Goal: Information Seeking & Learning: Find specific fact

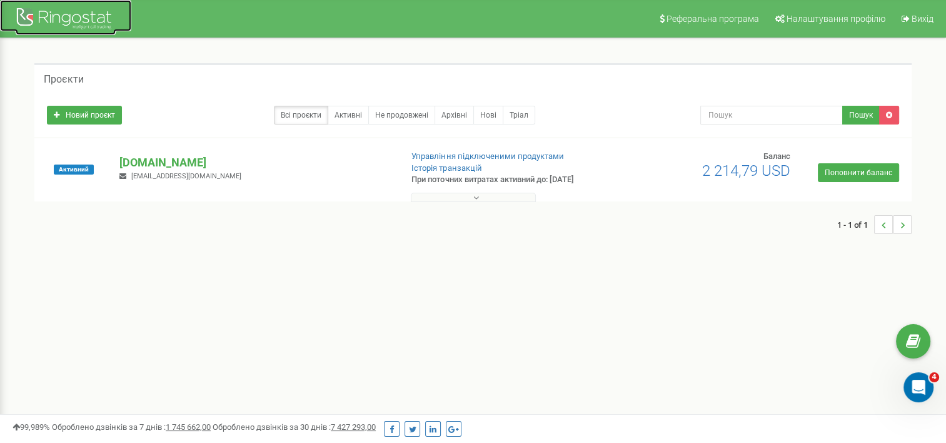
click at [60, 8] on div at bounding box center [66, 20] width 100 height 30
click at [448, 155] on link "Управління підключеними продуктами" at bounding box center [488, 155] width 152 height 9
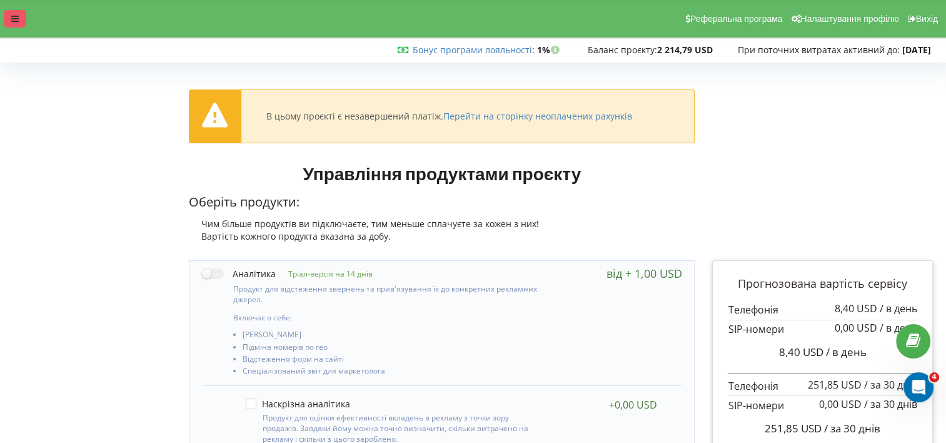
click at [16, 18] on icon at bounding box center [15, 18] width 8 height 9
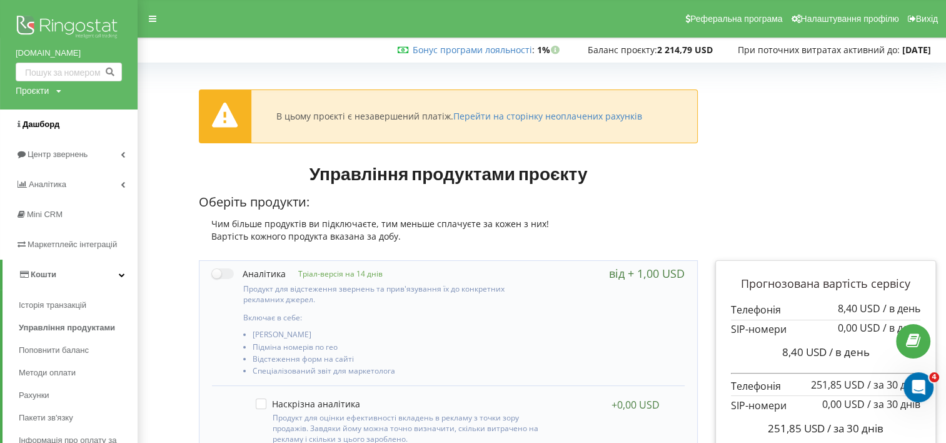
click at [39, 123] on span "Дашборд" at bounding box center [41, 123] width 37 height 9
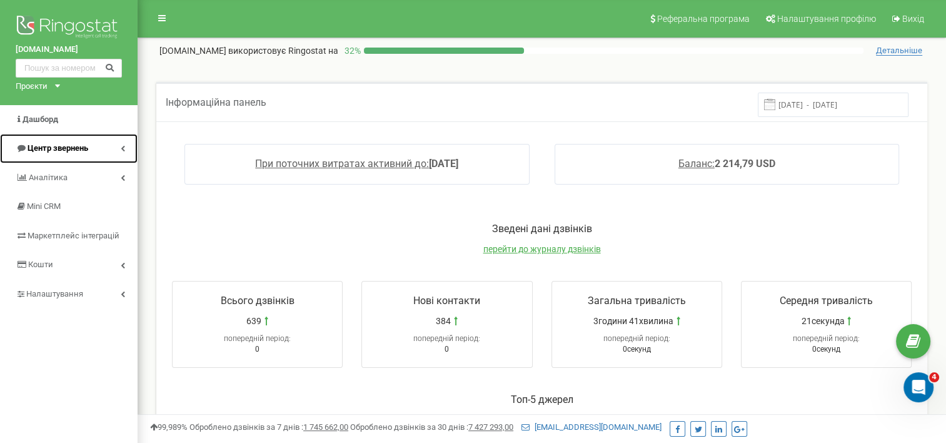
click at [124, 145] on icon at bounding box center [123, 148] width 4 height 6
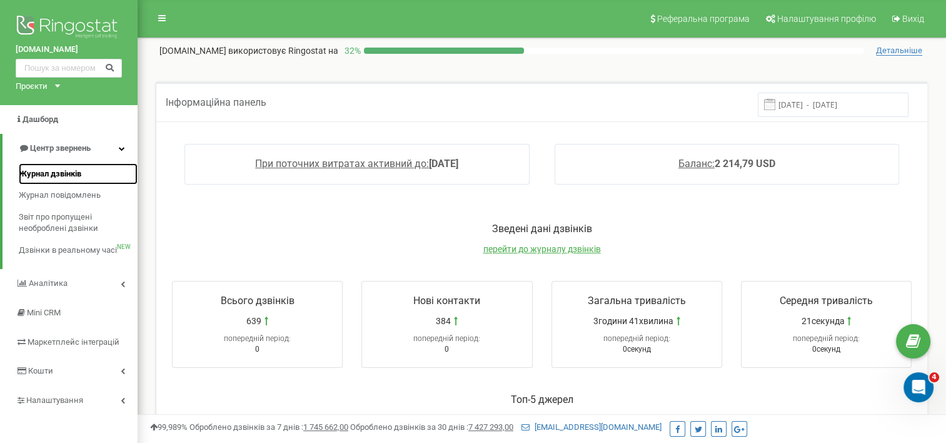
click at [61, 170] on span "Журнал дзвінків" at bounding box center [50, 174] width 63 height 12
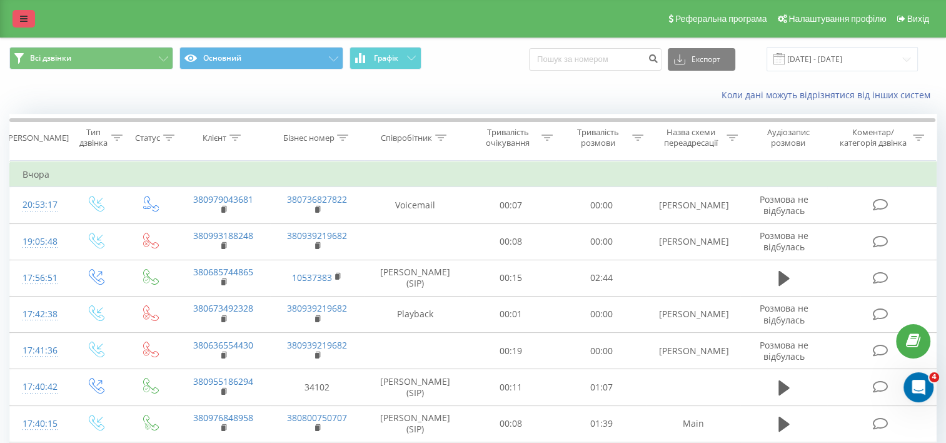
click at [21, 15] on icon at bounding box center [24, 18] width 8 height 9
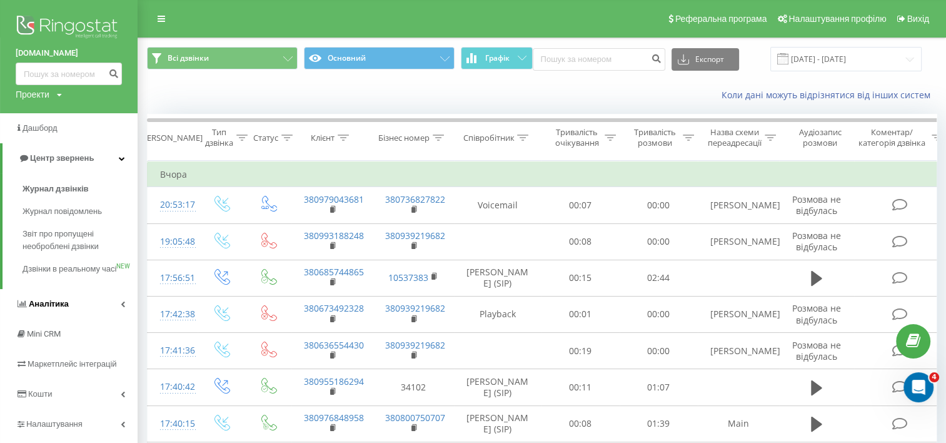
click at [46, 308] on span "Аналiтика" at bounding box center [49, 303] width 40 height 9
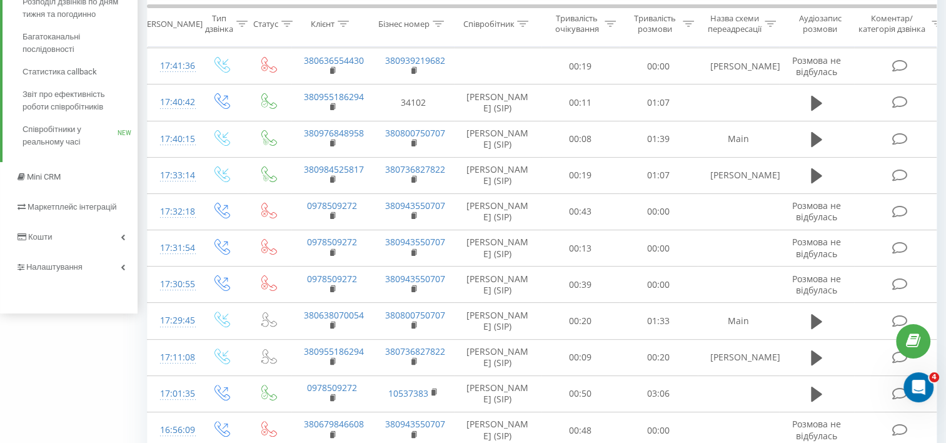
scroll to position [313, 0]
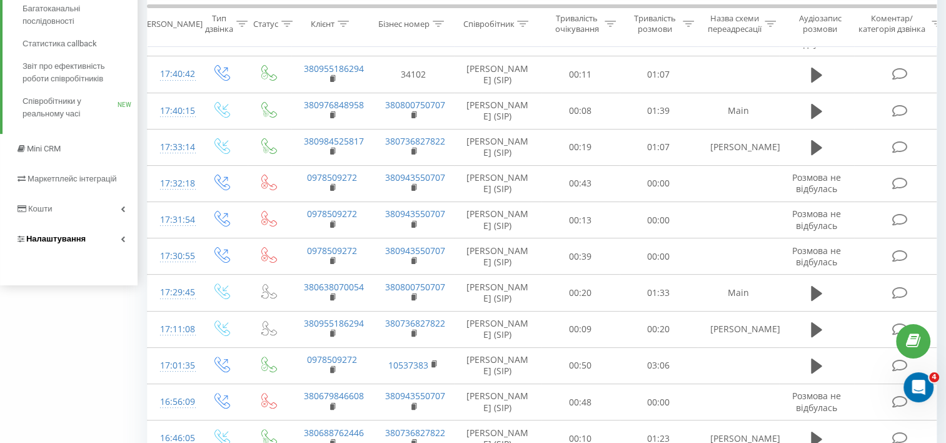
click at [74, 235] on span "Налаштування" at bounding box center [55, 238] width 59 height 9
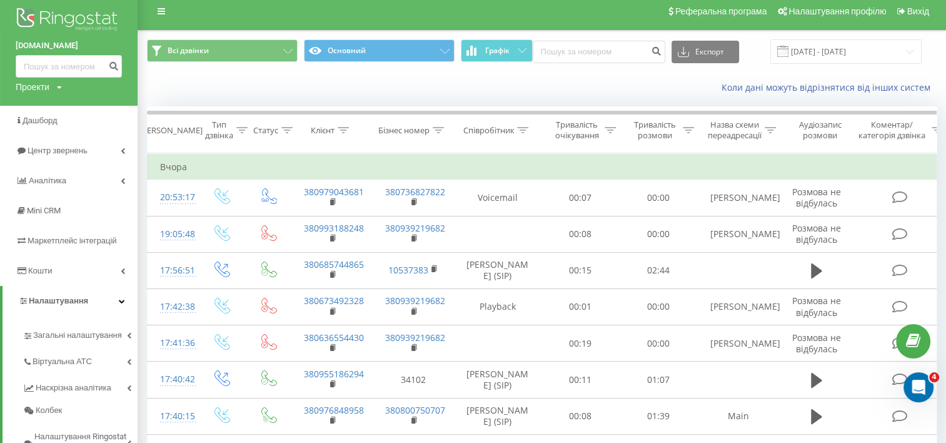
scroll to position [7, 0]
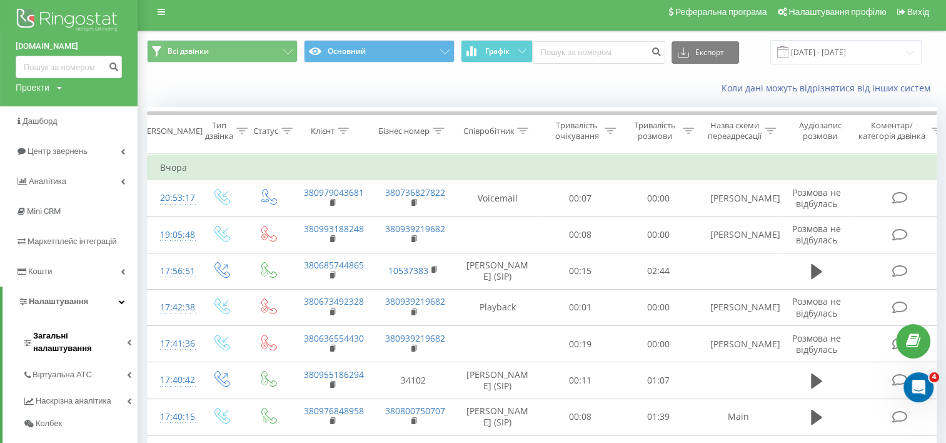
click at [124, 335] on link "Загальні налаштування" at bounding box center [80, 340] width 115 height 39
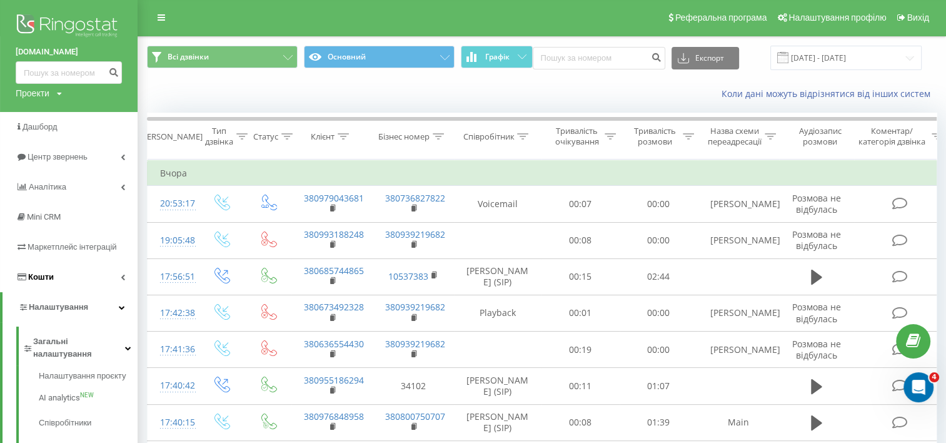
scroll to position [0, 0]
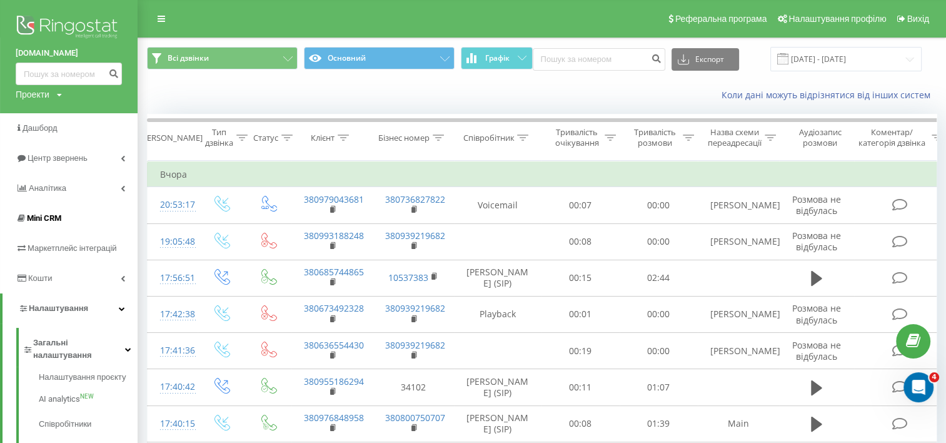
click at [45, 217] on span "Mini CRM" at bounding box center [44, 217] width 34 height 9
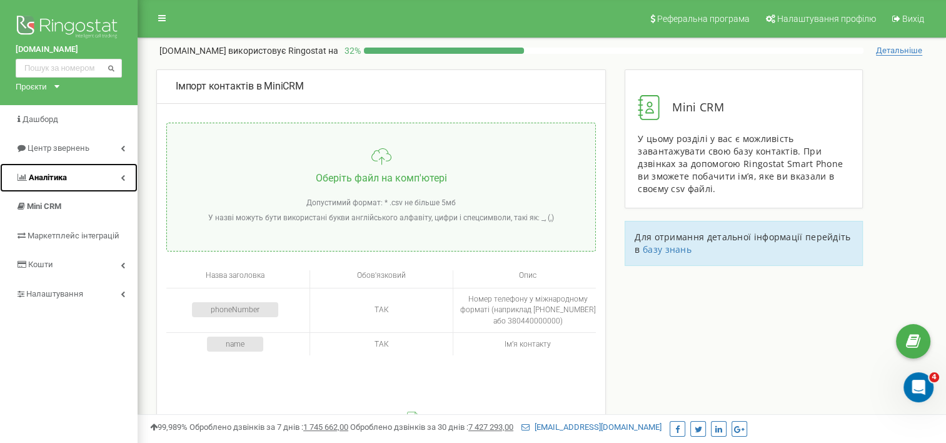
click at [55, 175] on span "Аналiтика" at bounding box center [48, 177] width 38 height 9
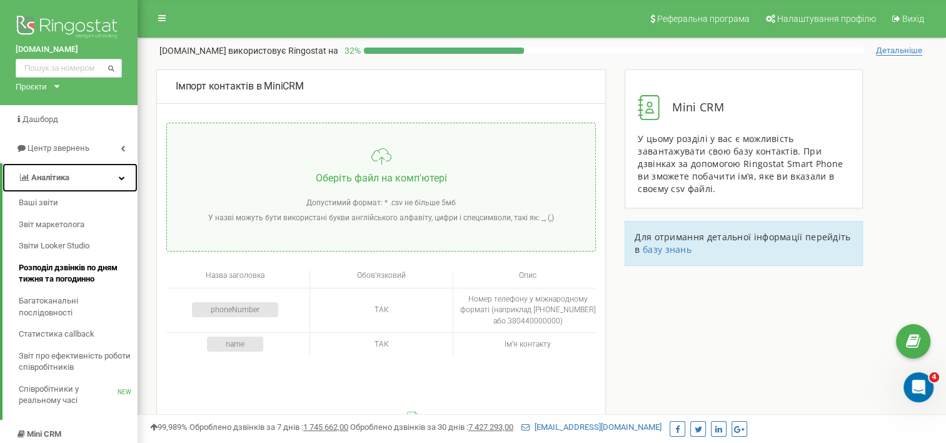
scroll to position [63, 0]
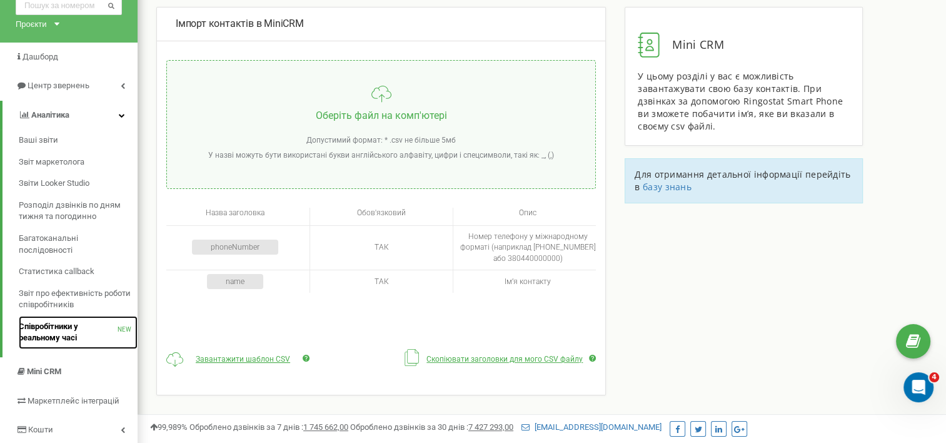
click at [57, 330] on span "Співробітники у реальному часі" at bounding box center [68, 332] width 99 height 23
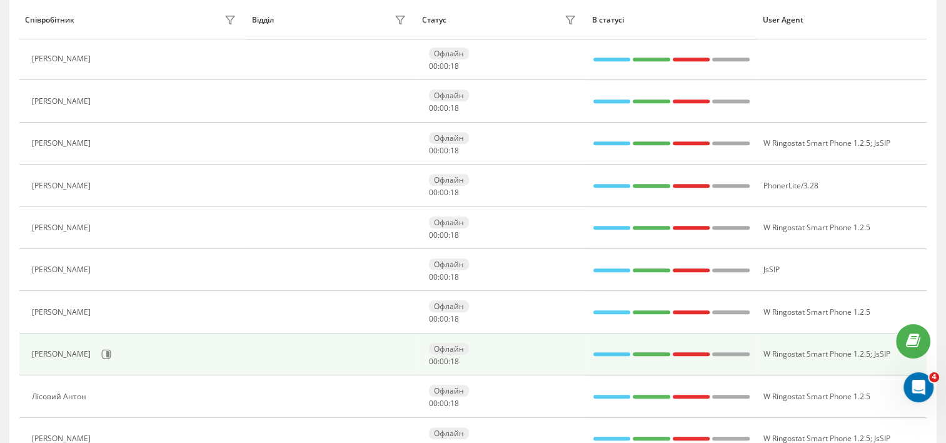
scroll to position [769, 0]
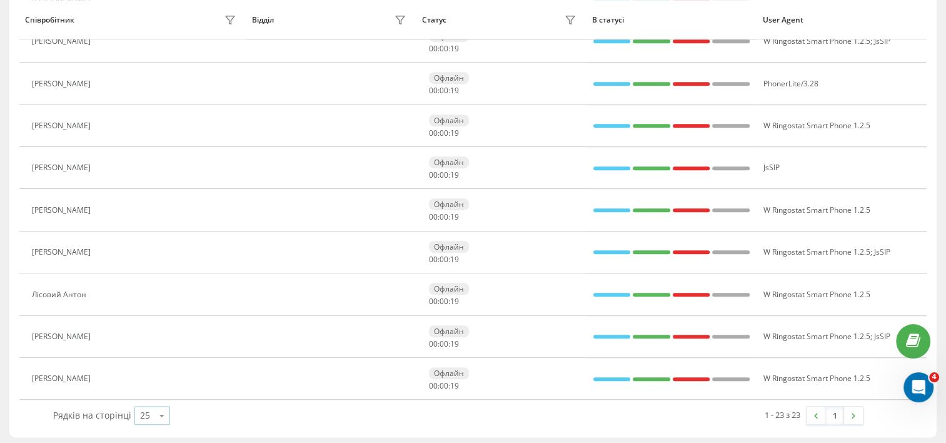
click at [158, 411] on icon at bounding box center [162, 415] width 19 height 24
click at [158, 376] on div "50" at bounding box center [152, 379] width 34 height 18
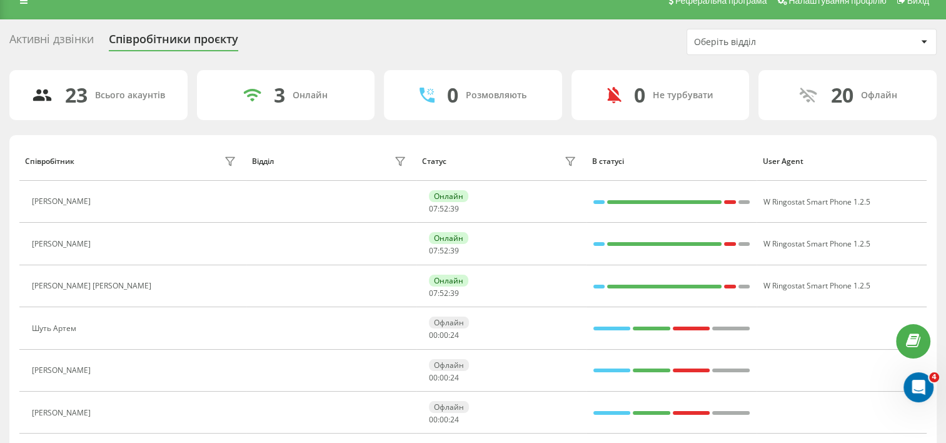
scroll to position [0, 0]
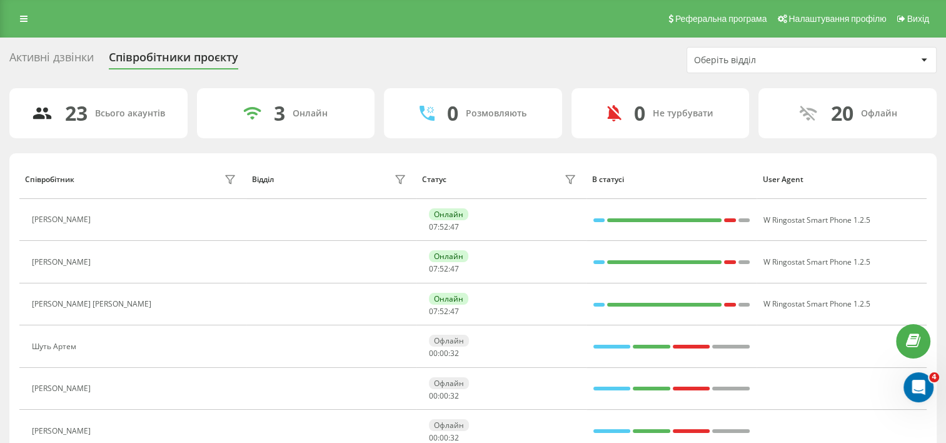
click at [36, 58] on div "Активні дзвінки" at bounding box center [51, 60] width 84 height 19
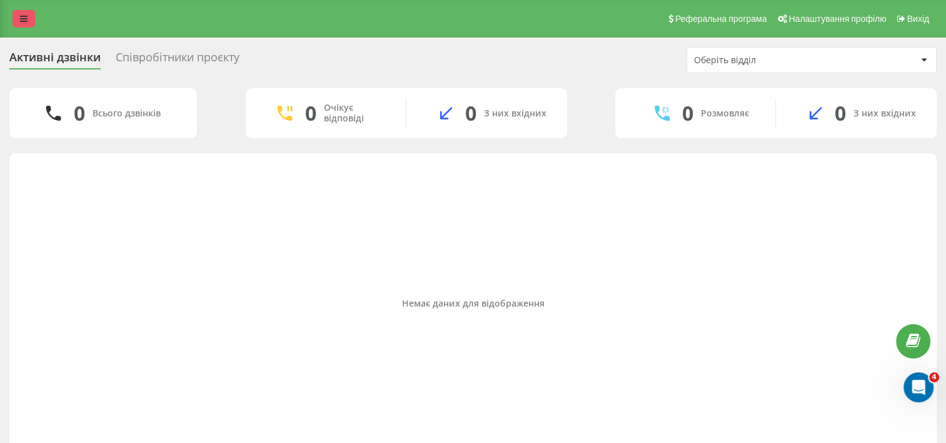
click at [22, 18] on icon at bounding box center [24, 18] width 8 height 9
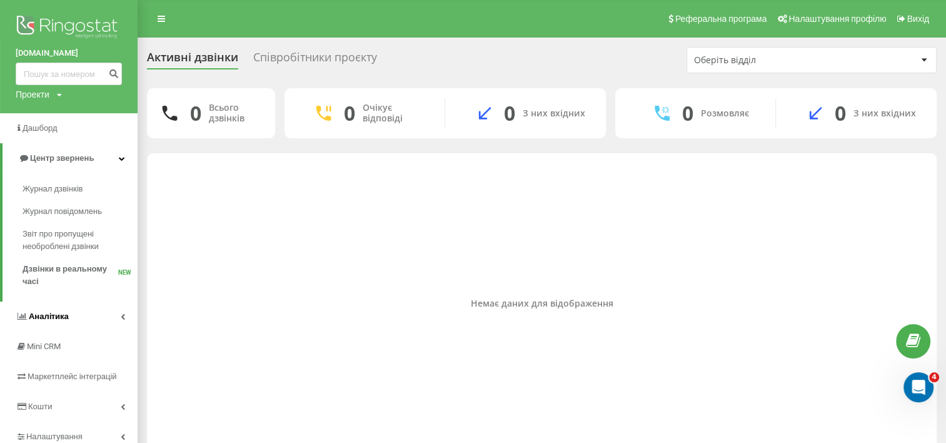
click at [67, 315] on span "Аналiтика" at bounding box center [49, 315] width 40 height 9
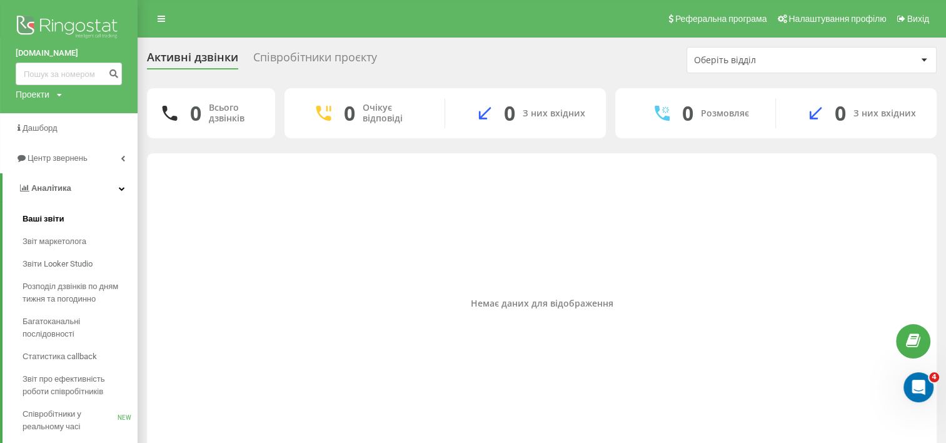
click at [45, 211] on link "Ваші звіти" at bounding box center [80, 219] width 115 height 23
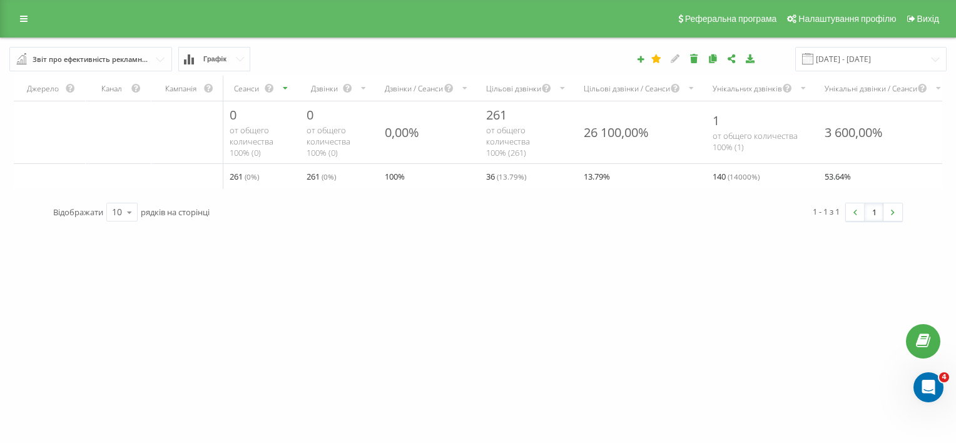
click at [166, 56] on input "text" at bounding box center [91, 59] width 161 height 23
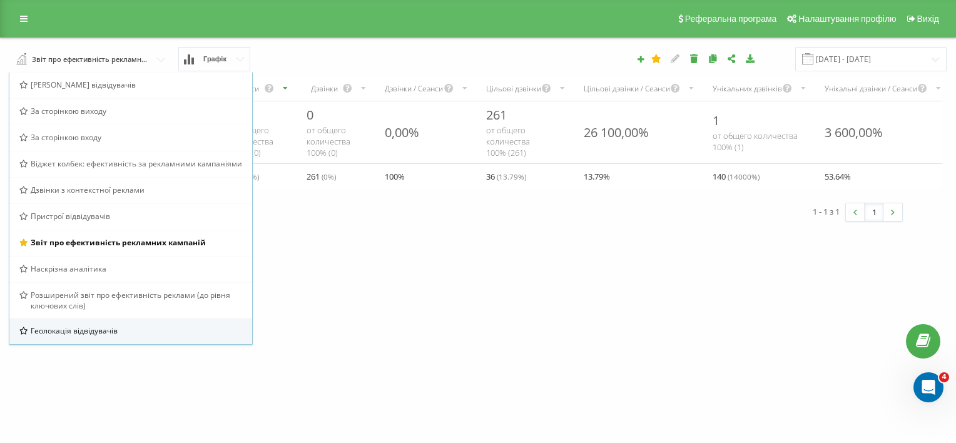
click at [60, 330] on span "Геолокація відвідувачів" at bounding box center [74, 330] width 87 height 11
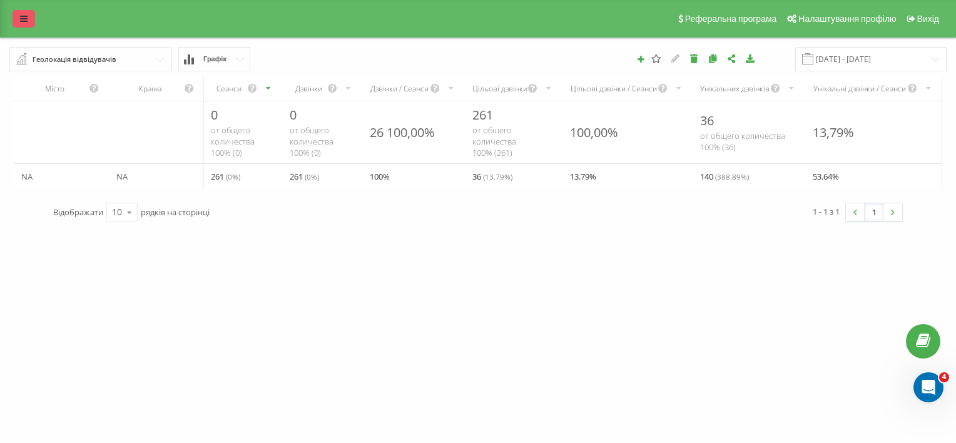
click at [23, 15] on icon at bounding box center [24, 18] width 8 height 9
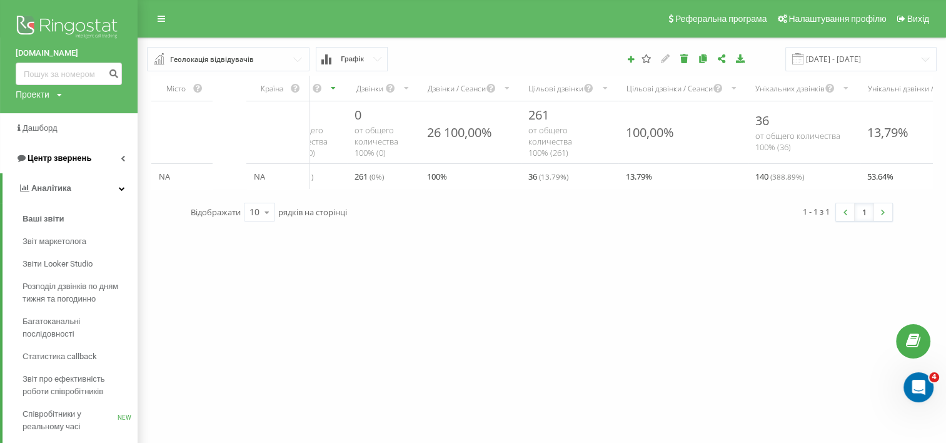
click at [120, 155] on link "Центр звернень" at bounding box center [69, 158] width 138 height 30
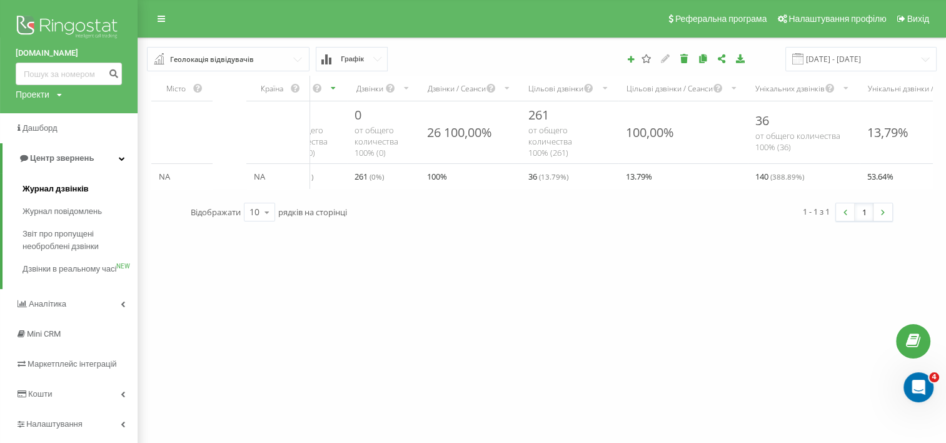
click at [81, 191] on span "Журнал дзвінків" at bounding box center [56, 189] width 66 height 13
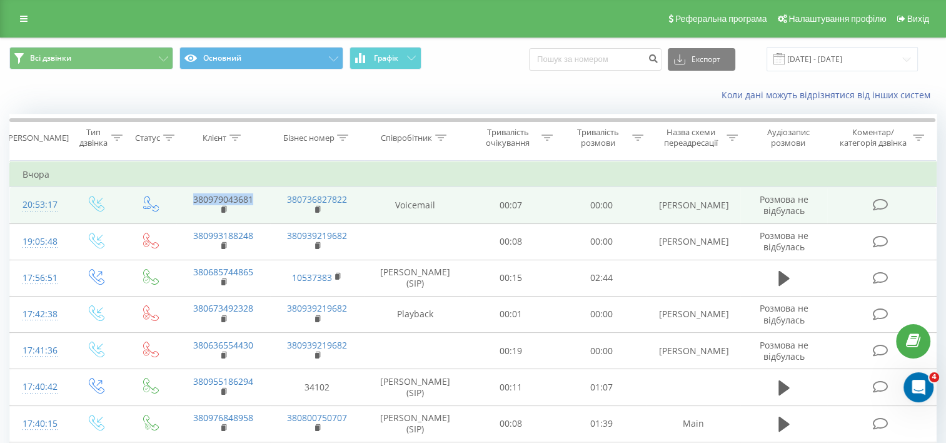
drag, startPoint x: 263, startPoint y: 196, endPoint x: 193, endPoint y: 199, distance: 70.1
click at [193, 199] on td "380979043681" at bounding box center [223, 205] width 94 height 36
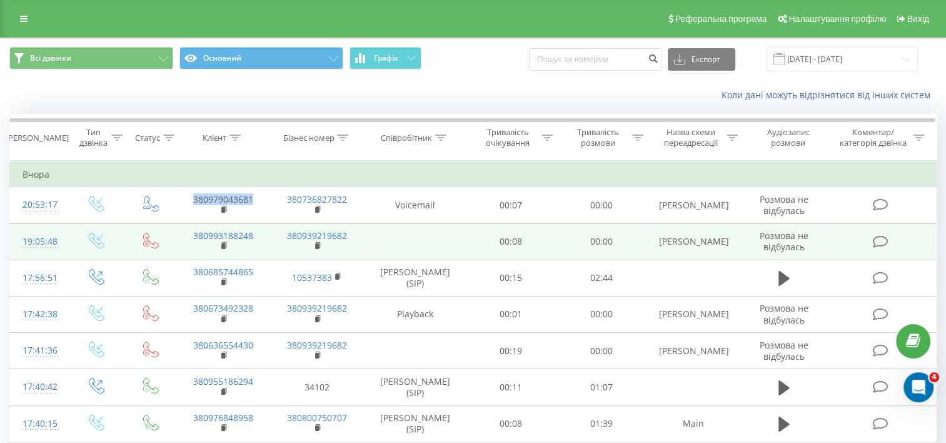
copy link "380979043681"
